Goal: Contribute content

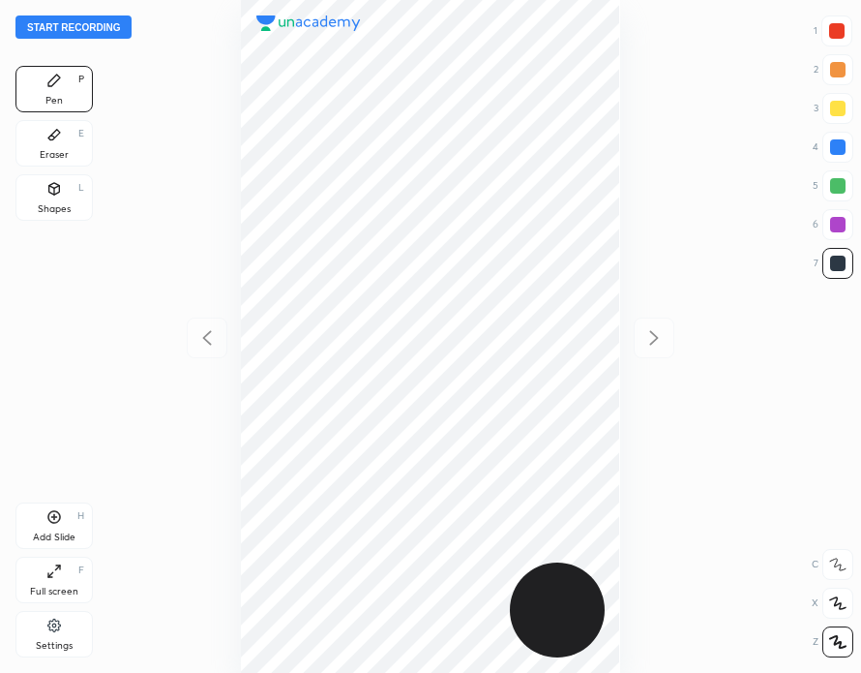
scroll to position [673, 552]
click at [96, 21] on button "Start recording" at bounding box center [73, 26] width 116 height 23
click at [78, 24] on button "End recording" at bounding box center [68, 26] width 107 height 23
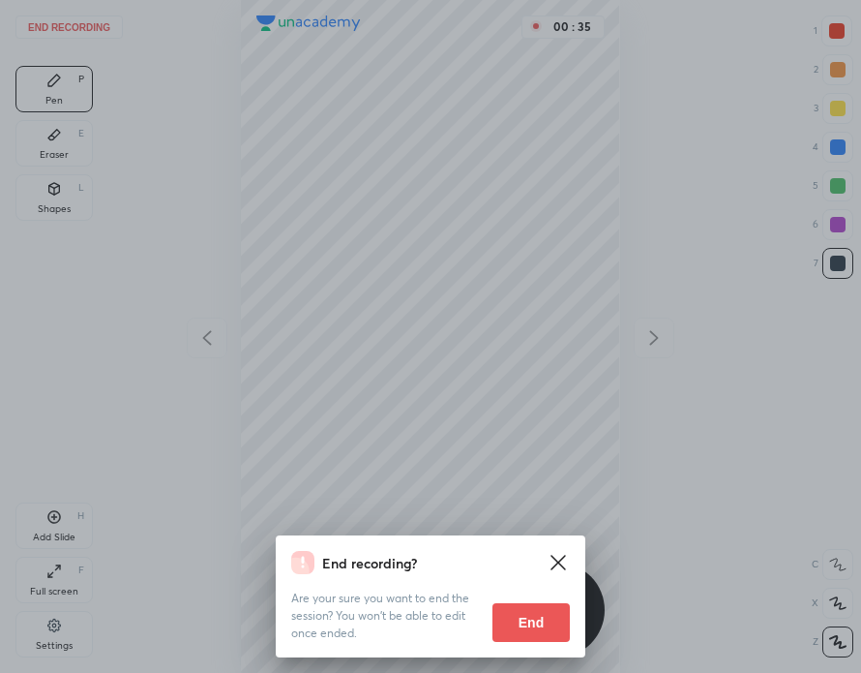
click at [533, 619] on button "End" at bounding box center [531, 622] width 77 height 39
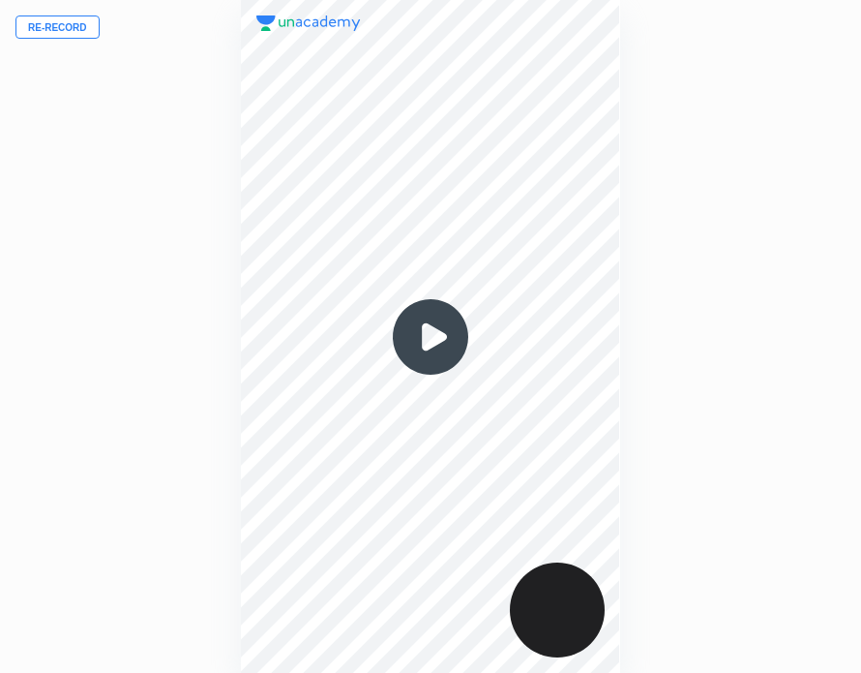
click at [66, 24] on button "Re-record" at bounding box center [57, 26] width 84 height 23
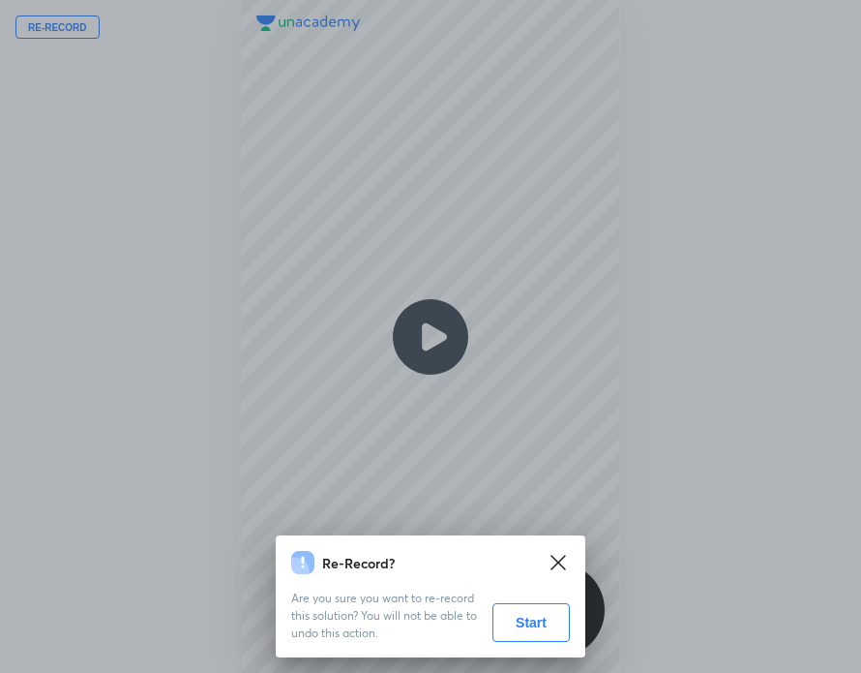
click at [538, 619] on button "Start" at bounding box center [531, 622] width 77 height 39
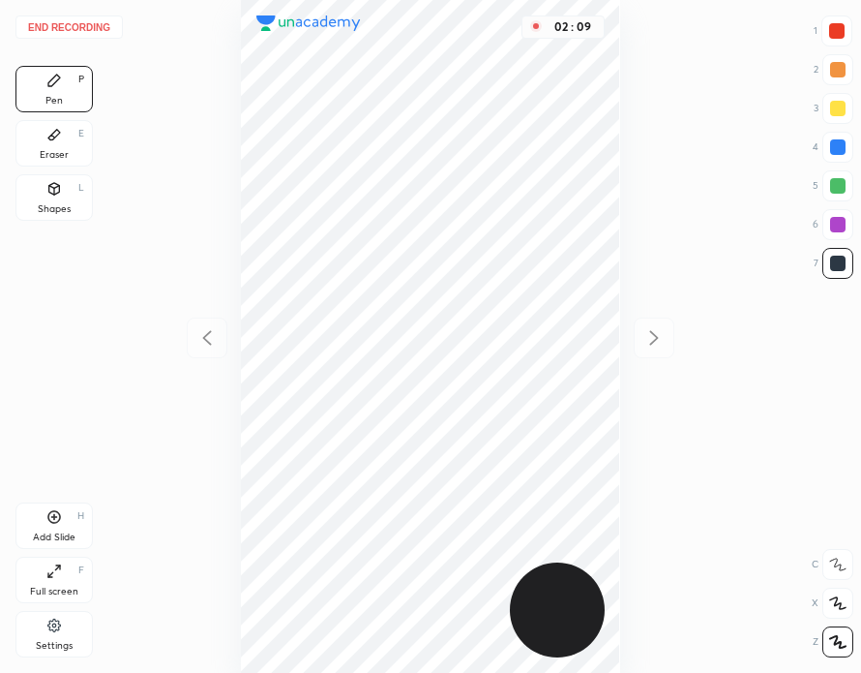
click at [71, 526] on div "Add Slide H" at bounding box center [53, 525] width 77 height 46
click at [60, 525] on icon at bounding box center [53, 516] width 15 height 15
click at [205, 330] on icon at bounding box center [207, 337] width 23 height 23
click at [658, 331] on icon at bounding box center [654, 337] width 23 height 23
click at [212, 336] on icon at bounding box center [207, 337] width 23 height 23
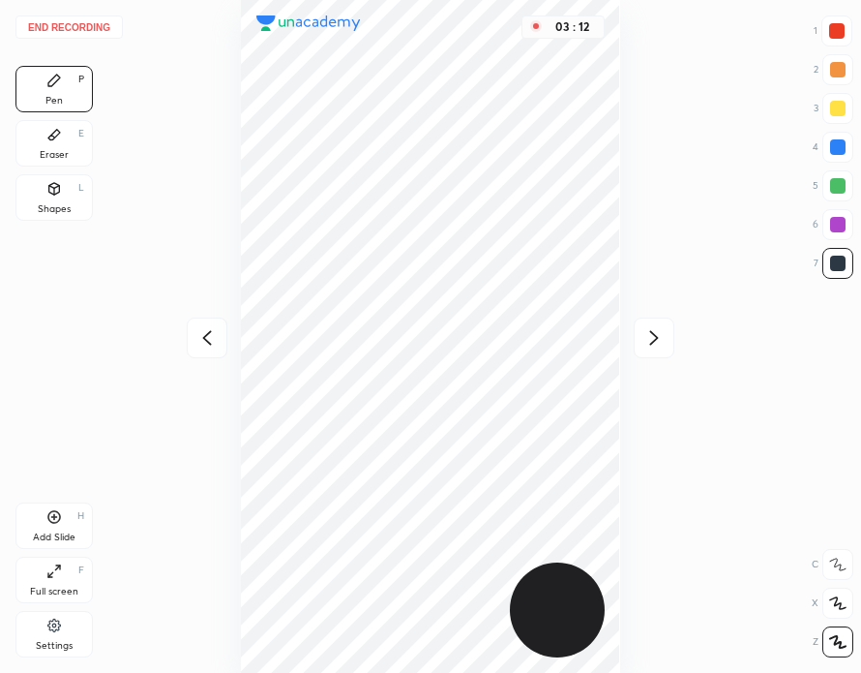
click at [650, 342] on icon at bounding box center [654, 337] width 23 height 23
click at [79, 33] on button "End recording" at bounding box center [68, 26] width 107 height 23
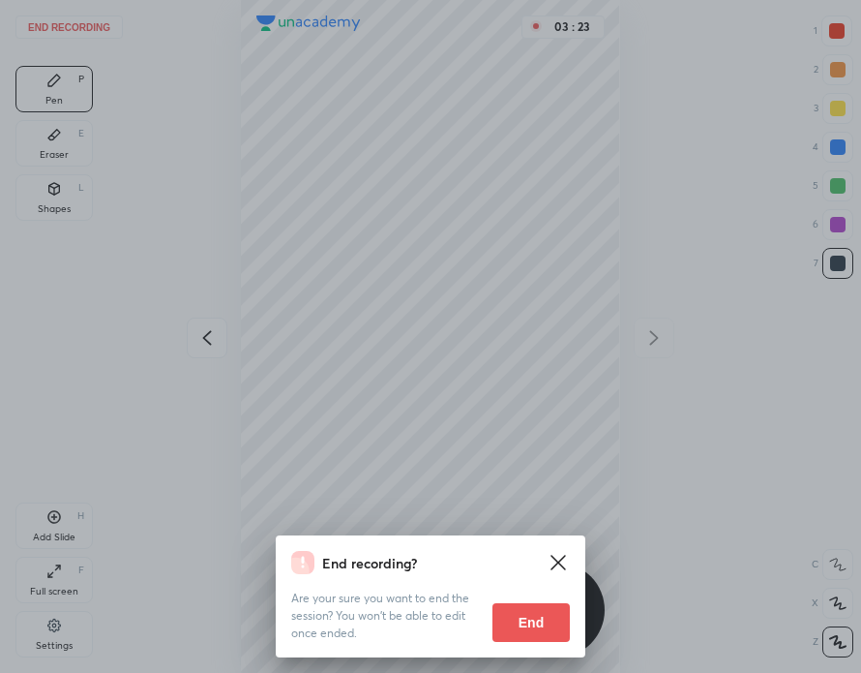
click at [541, 622] on button "End" at bounding box center [531, 622] width 77 height 39
